Goal: Register for event/course

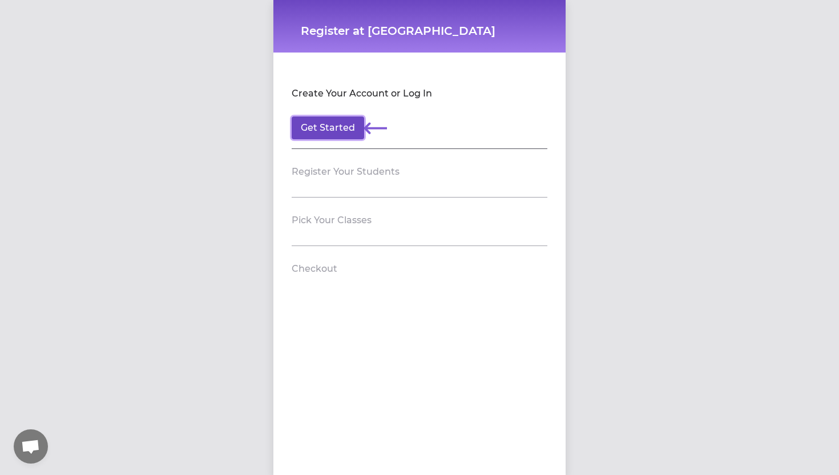
click at [332, 131] on button "Get Started" at bounding box center [328, 127] width 72 height 23
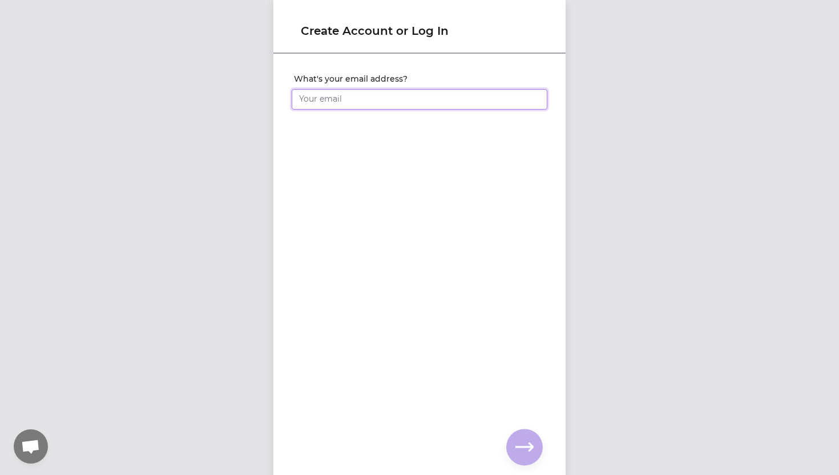
type input "[PERSON_NAME][EMAIL_ADDRESS][PERSON_NAME][PERSON_NAME][DOMAIN_NAME]"
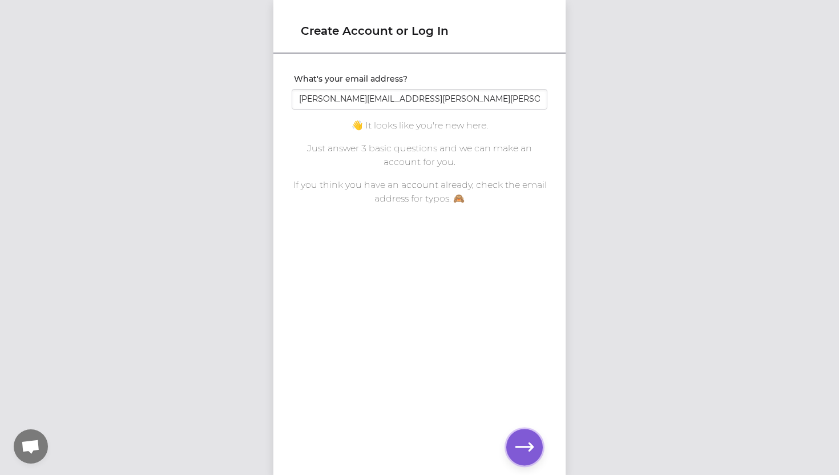
click at [520, 447] on icon "button" at bounding box center [524, 447] width 18 height 18
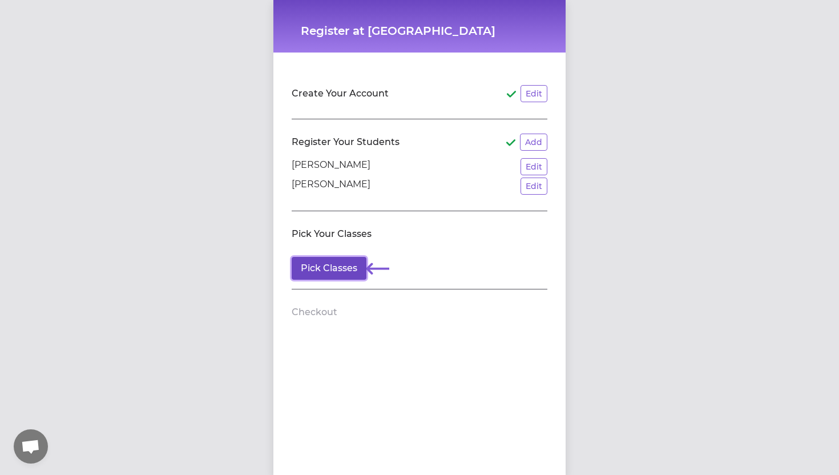
click at [333, 267] on button "Pick Classes" at bounding box center [329, 268] width 75 height 23
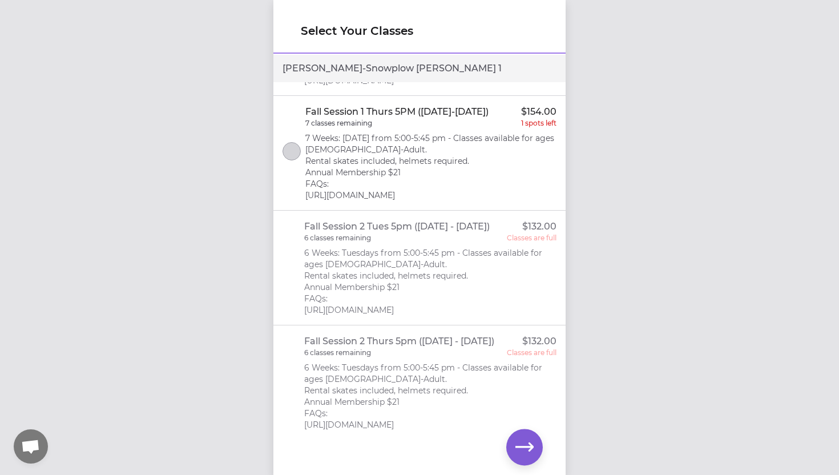
scroll to position [590, 0]
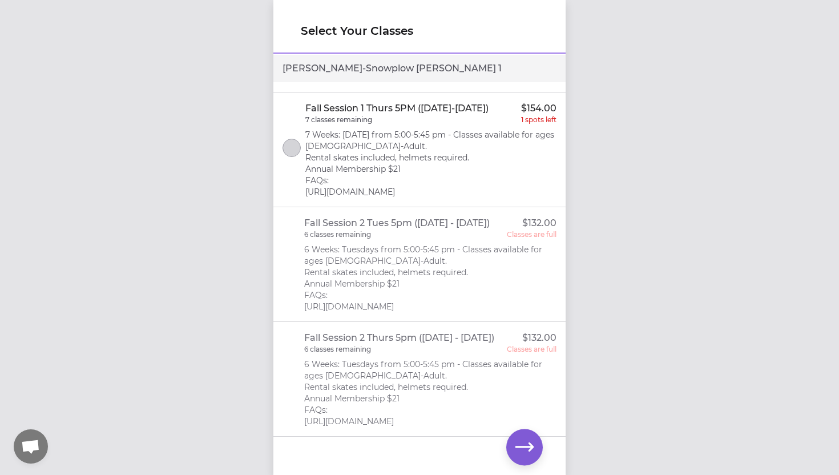
click at [537, 122] on p "1 spots left" at bounding box center [538, 119] width 35 height 9
click at [524, 452] on icon "button" at bounding box center [524, 447] width 18 height 18
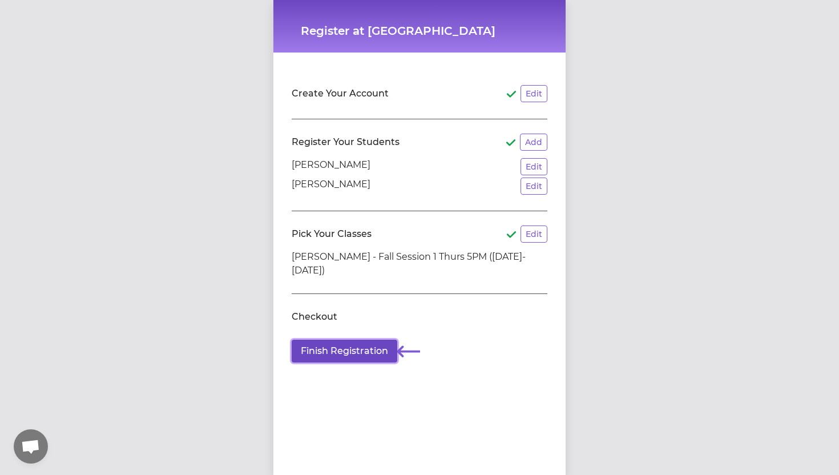
click at [352, 353] on button "Finish Registration" at bounding box center [345, 350] width 106 height 23
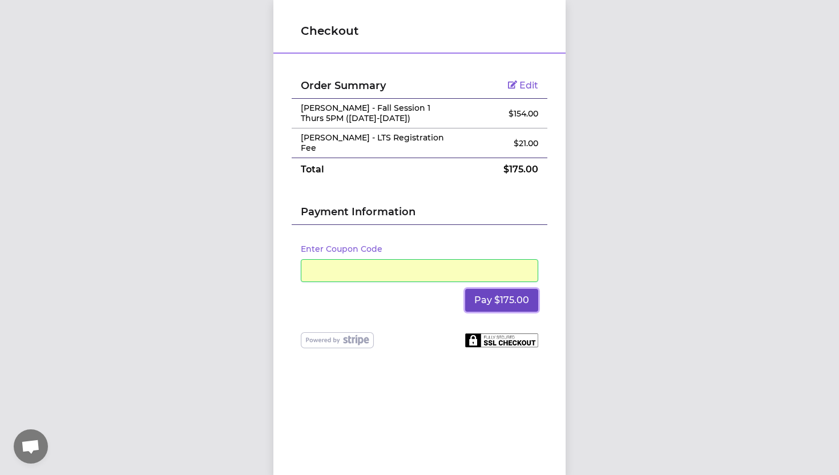
click at [531, 296] on button "Pay $175.00" at bounding box center [501, 300] width 73 height 23
